Goal: Information Seeking & Learning: Compare options

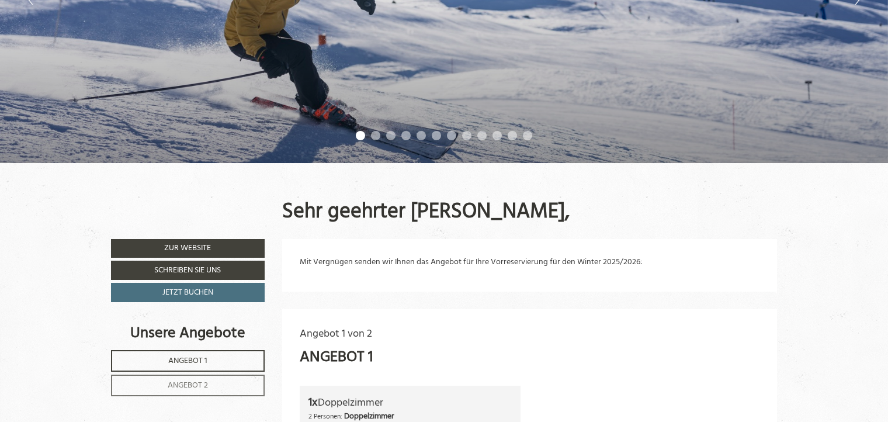
scroll to position [432, 0]
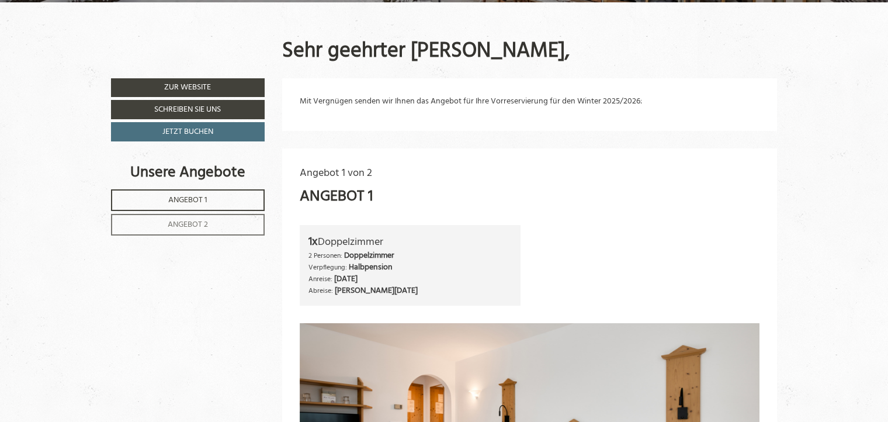
click at [195, 200] on span "Angebot 1" at bounding box center [187, 199] width 39 height 13
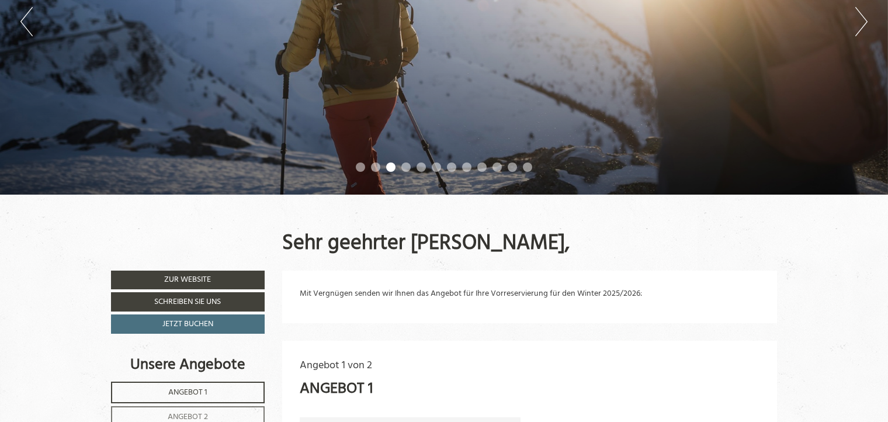
scroll to position [210, 0]
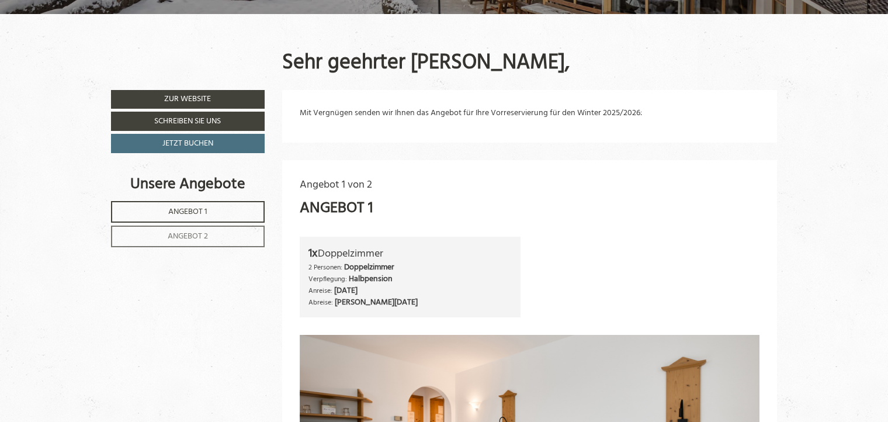
scroll to position [493, 0]
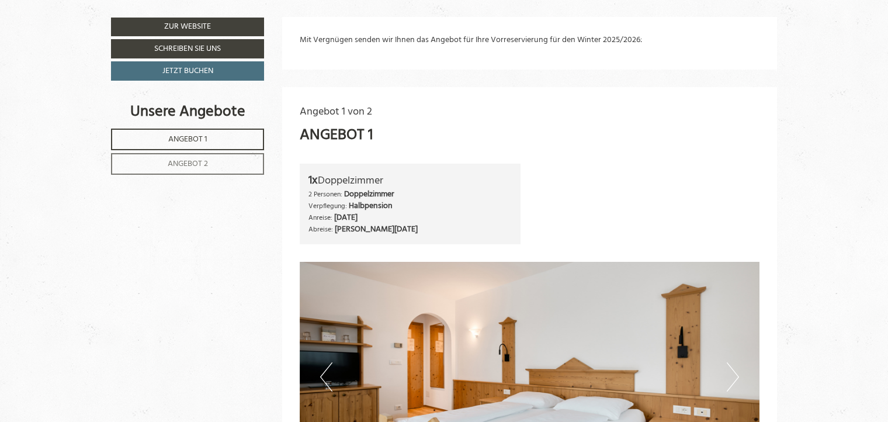
click at [194, 166] on span "Angebot 2" at bounding box center [188, 163] width 40 height 13
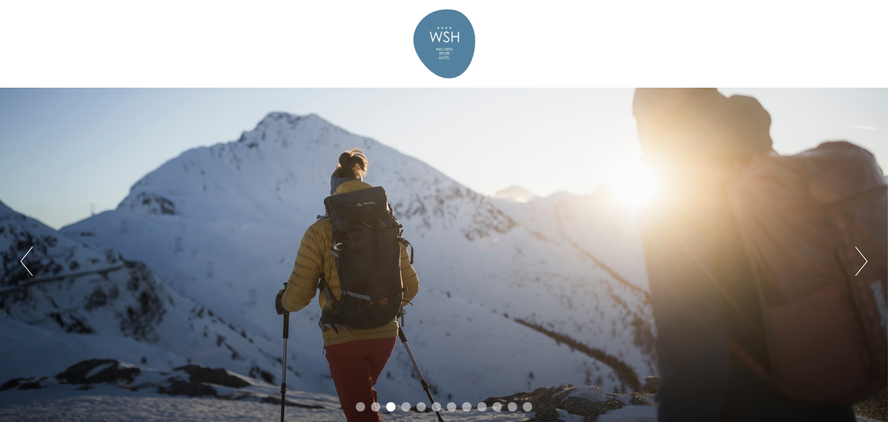
click at [864, 263] on button "Next" at bounding box center [861, 260] width 12 height 29
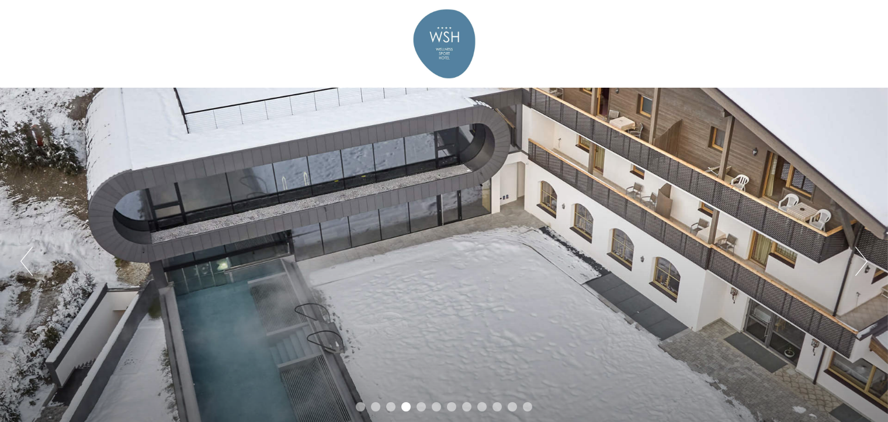
click at [867, 264] on button "Next" at bounding box center [861, 260] width 12 height 29
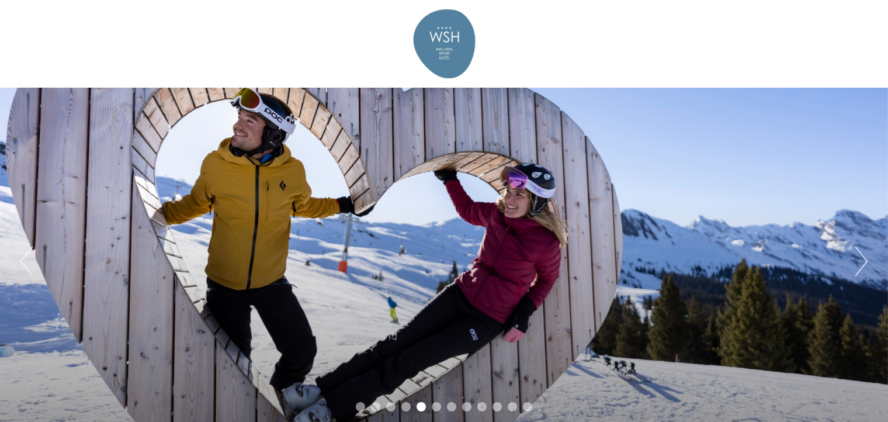
click at [867, 264] on button "Next" at bounding box center [861, 260] width 12 height 29
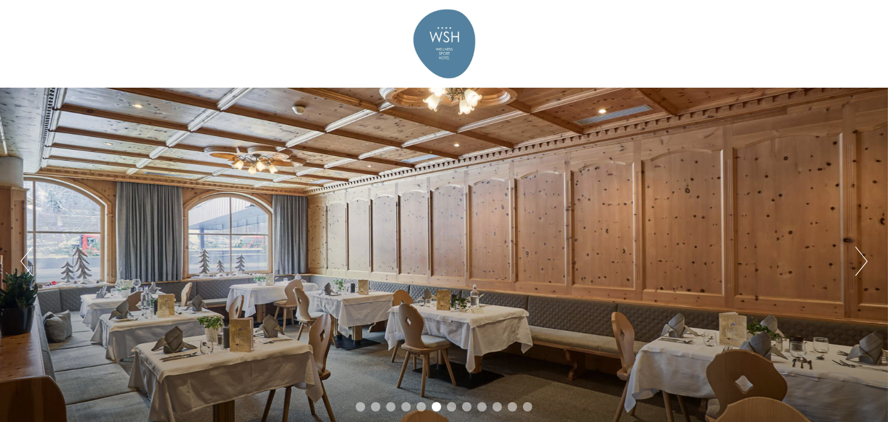
click at [867, 264] on button "Next" at bounding box center [861, 260] width 12 height 29
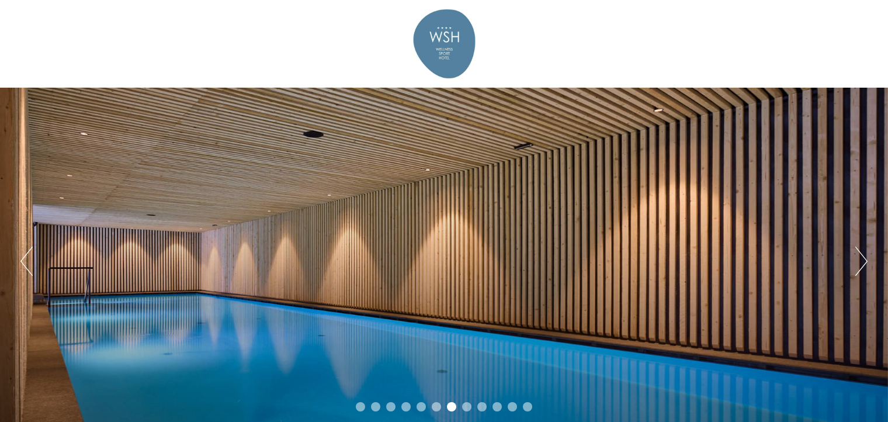
click at [866, 264] on button "Next" at bounding box center [861, 260] width 12 height 29
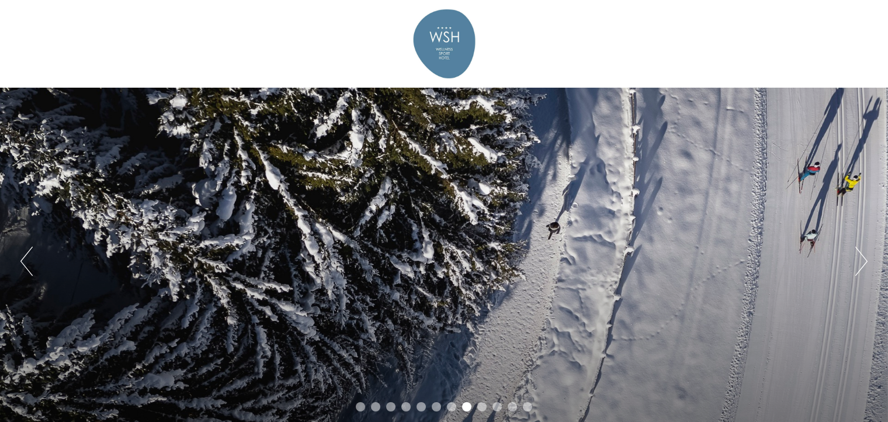
click at [866, 264] on button "Next" at bounding box center [861, 260] width 12 height 29
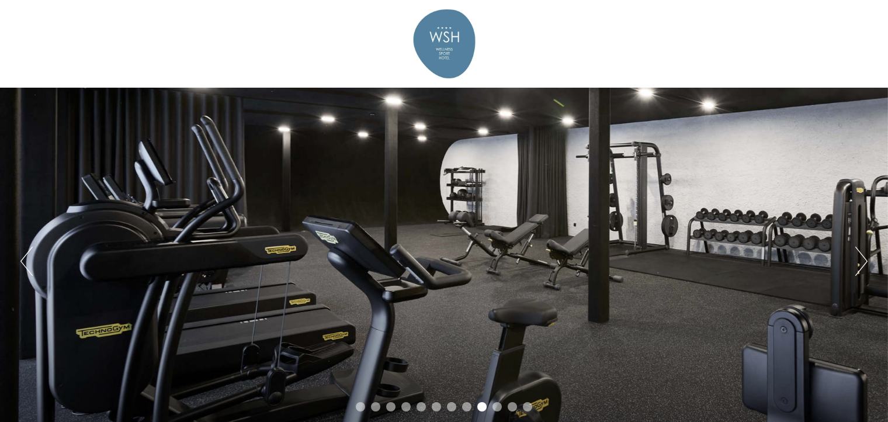
click at [866, 264] on button "Next" at bounding box center [861, 260] width 12 height 29
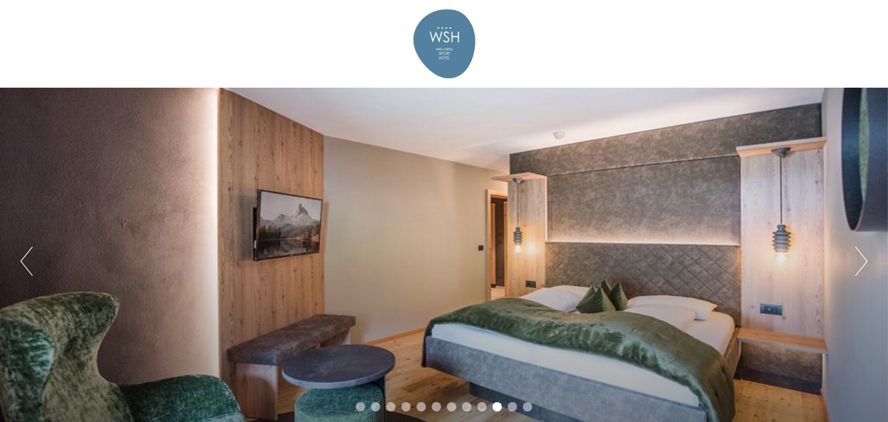
click at [866, 264] on button "Next" at bounding box center [861, 260] width 12 height 29
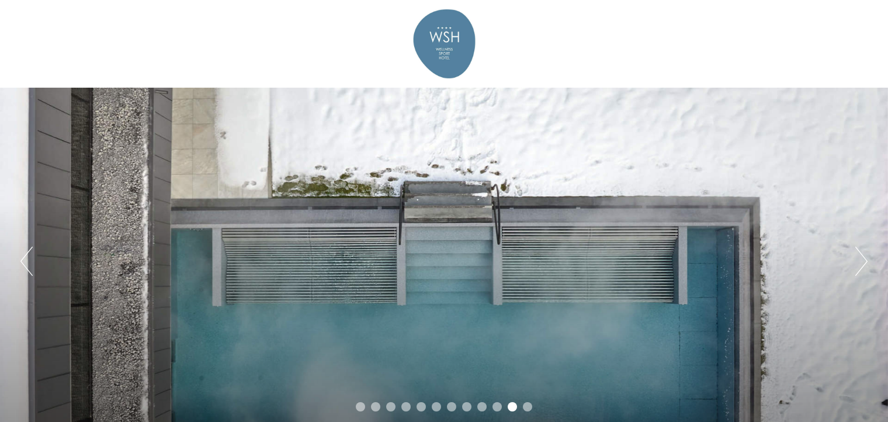
click at [25, 262] on button "Previous" at bounding box center [26, 260] width 12 height 29
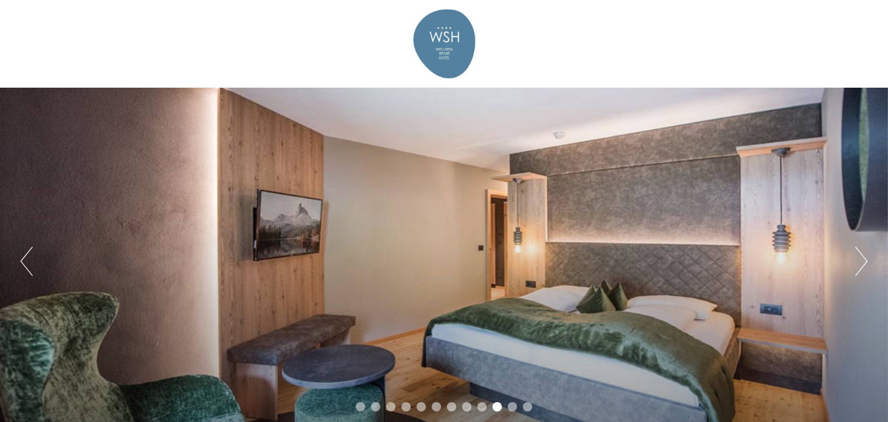
click at [25, 262] on button "Previous" at bounding box center [26, 260] width 12 height 29
click at [867, 261] on button "Next" at bounding box center [861, 260] width 12 height 29
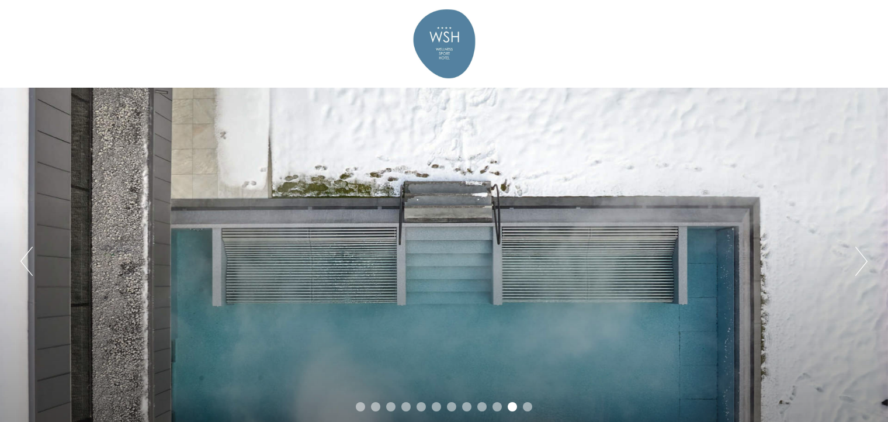
click at [867, 261] on button "Next" at bounding box center [861, 260] width 12 height 29
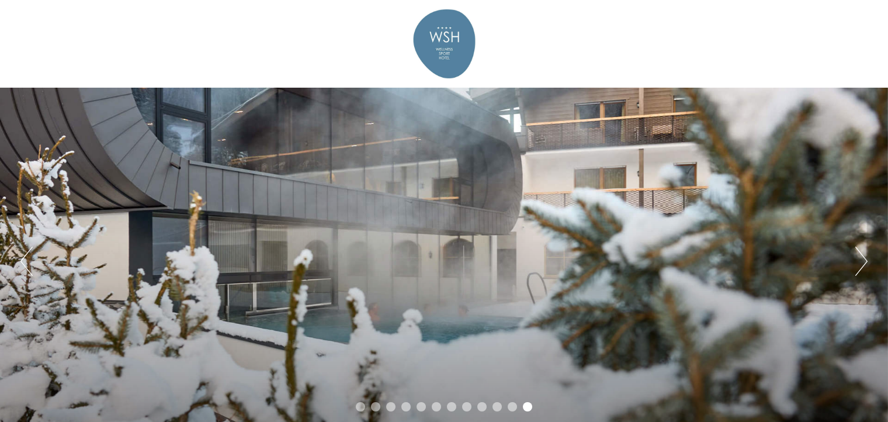
click at [866, 261] on button "Next" at bounding box center [861, 260] width 12 height 29
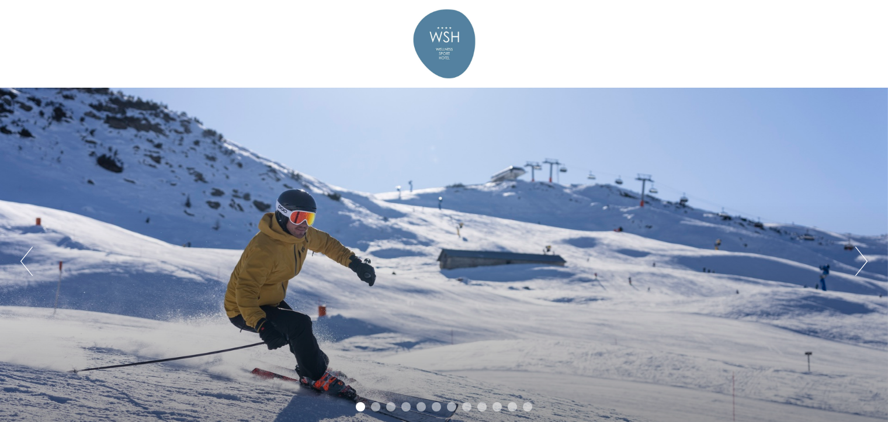
click at [862, 261] on button "Next" at bounding box center [861, 260] width 12 height 29
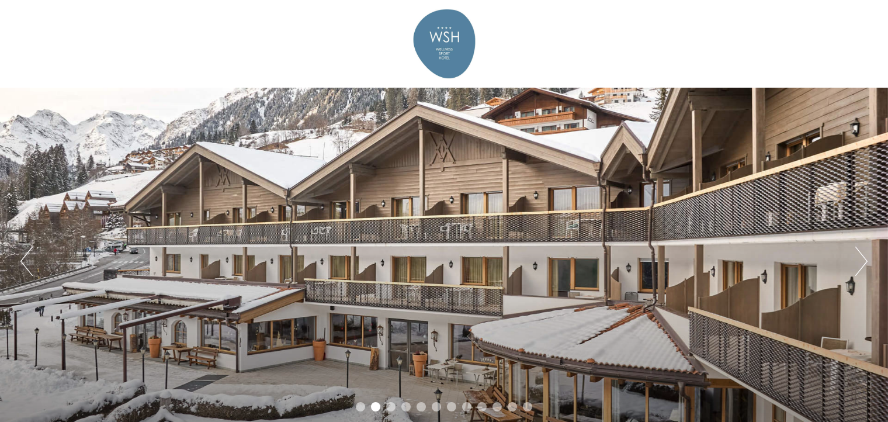
click at [873, 264] on div "Previous Next 1 2 3 4 5 6 7 8 9 10 11 12" at bounding box center [444, 261] width 888 height 346
click at [861, 263] on button "Next" at bounding box center [861, 260] width 12 height 29
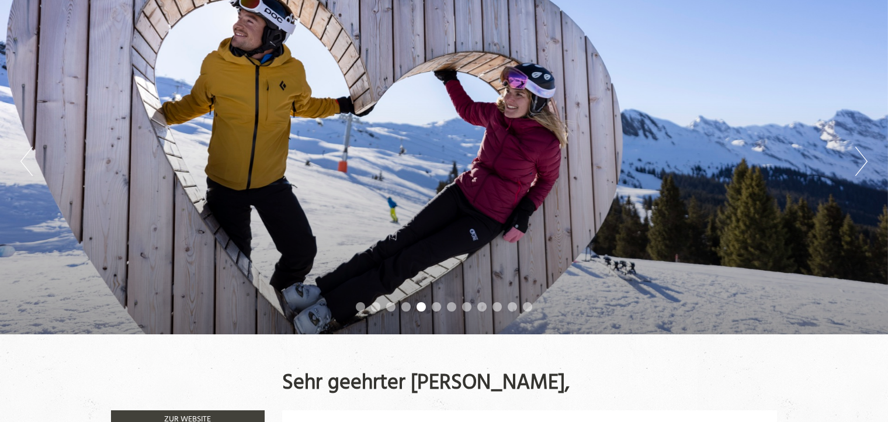
scroll to position [61, 0]
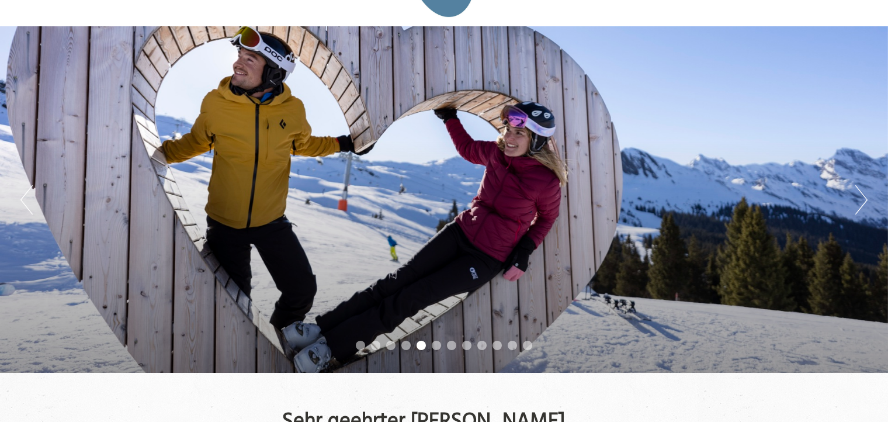
click at [864, 202] on button "Next" at bounding box center [861, 199] width 12 height 29
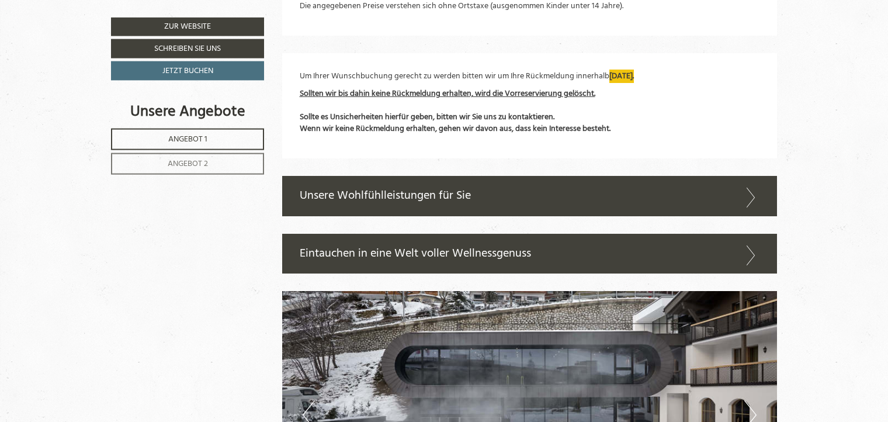
scroll to position [1974, 0]
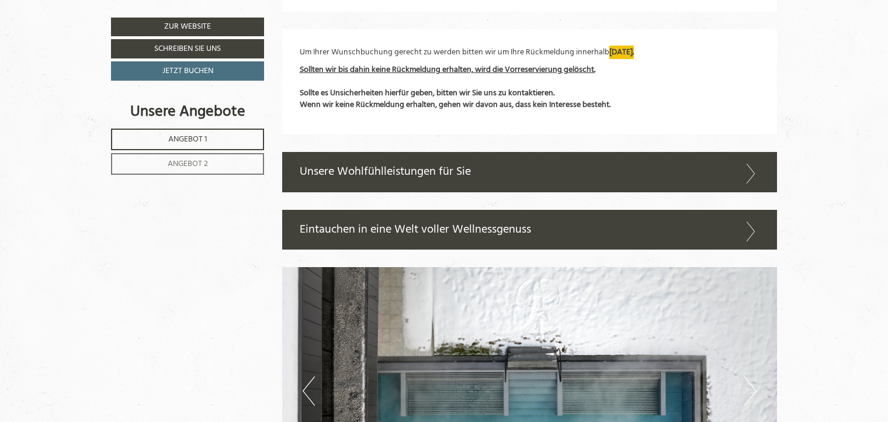
click at [178, 166] on span "Angebot 2" at bounding box center [188, 163] width 40 height 13
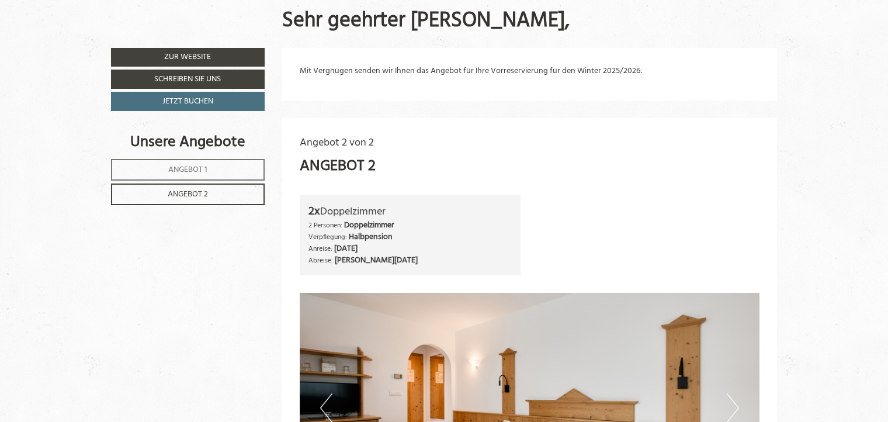
scroll to position [740, 0]
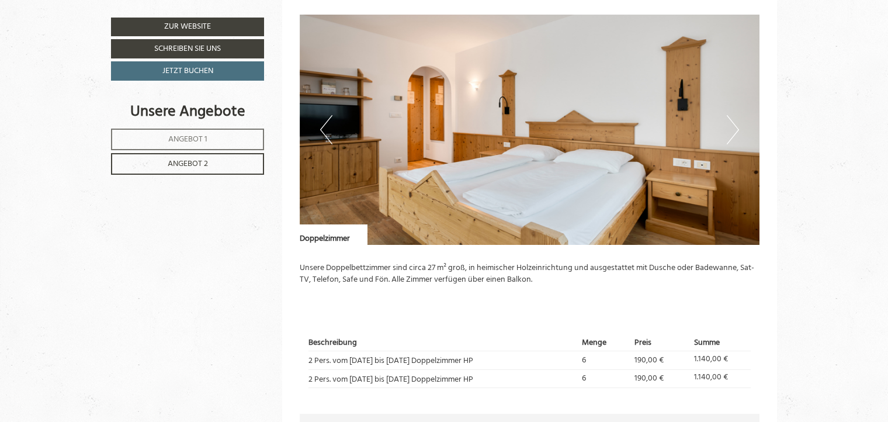
click at [324, 132] on button "Previous" at bounding box center [326, 129] width 12 height 29
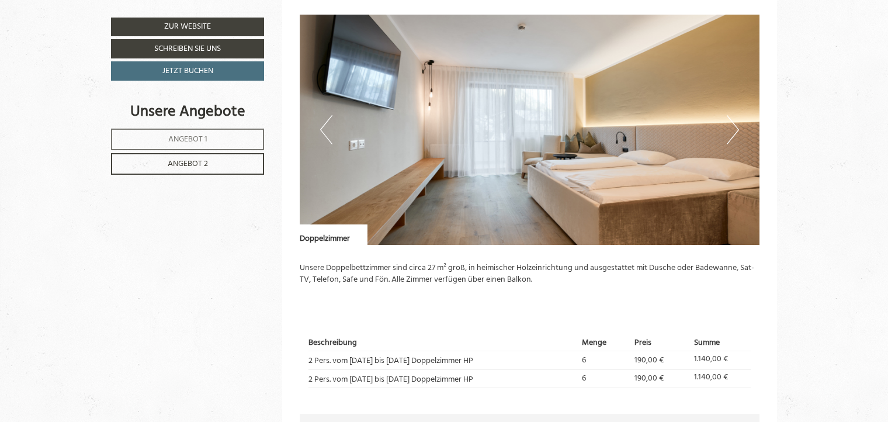
click at [324, 134] on button "Previous" at bounding box center [326, 129] width 12 height 29
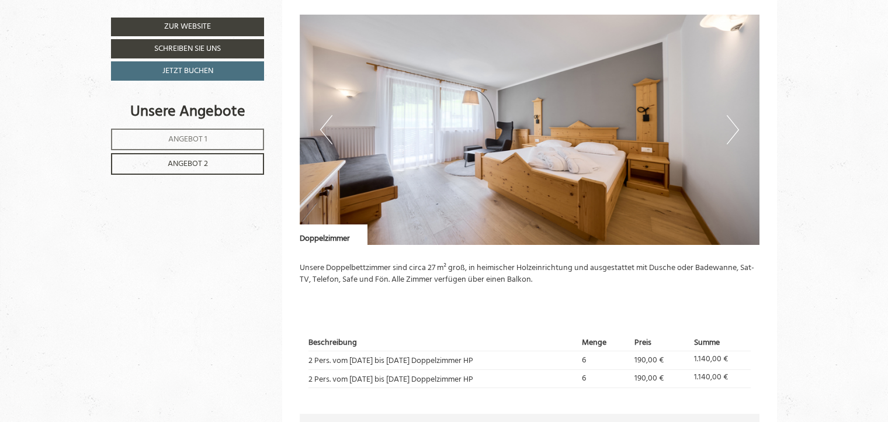
click at [324, 134] on button "Previous" at bounding box center [326, 129] width 12 height 29
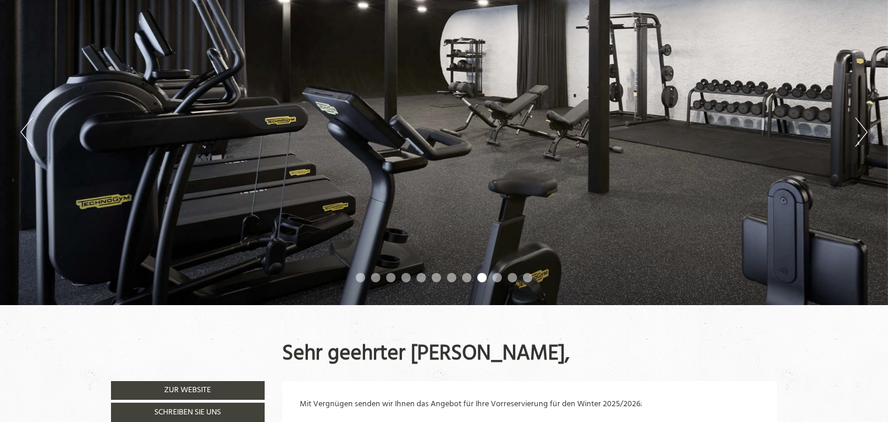
scroll to position [0, 0]
